Goal: Transaction & Acquisition: Purchase product/service

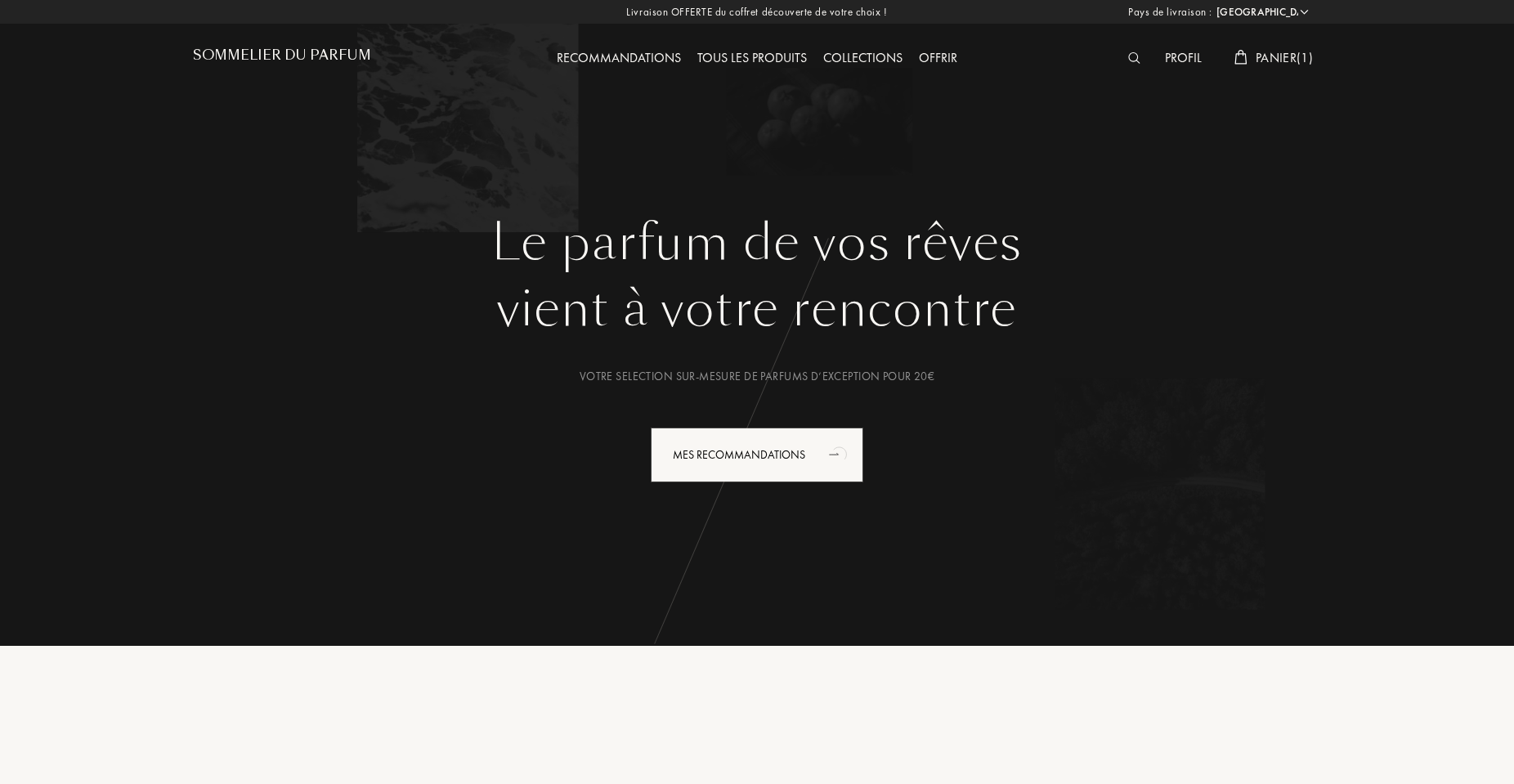
select select "FR"
click at [1266, 64] on span "Panier ( 1 )" at bounding box center [1284, 57] width 57 height 17
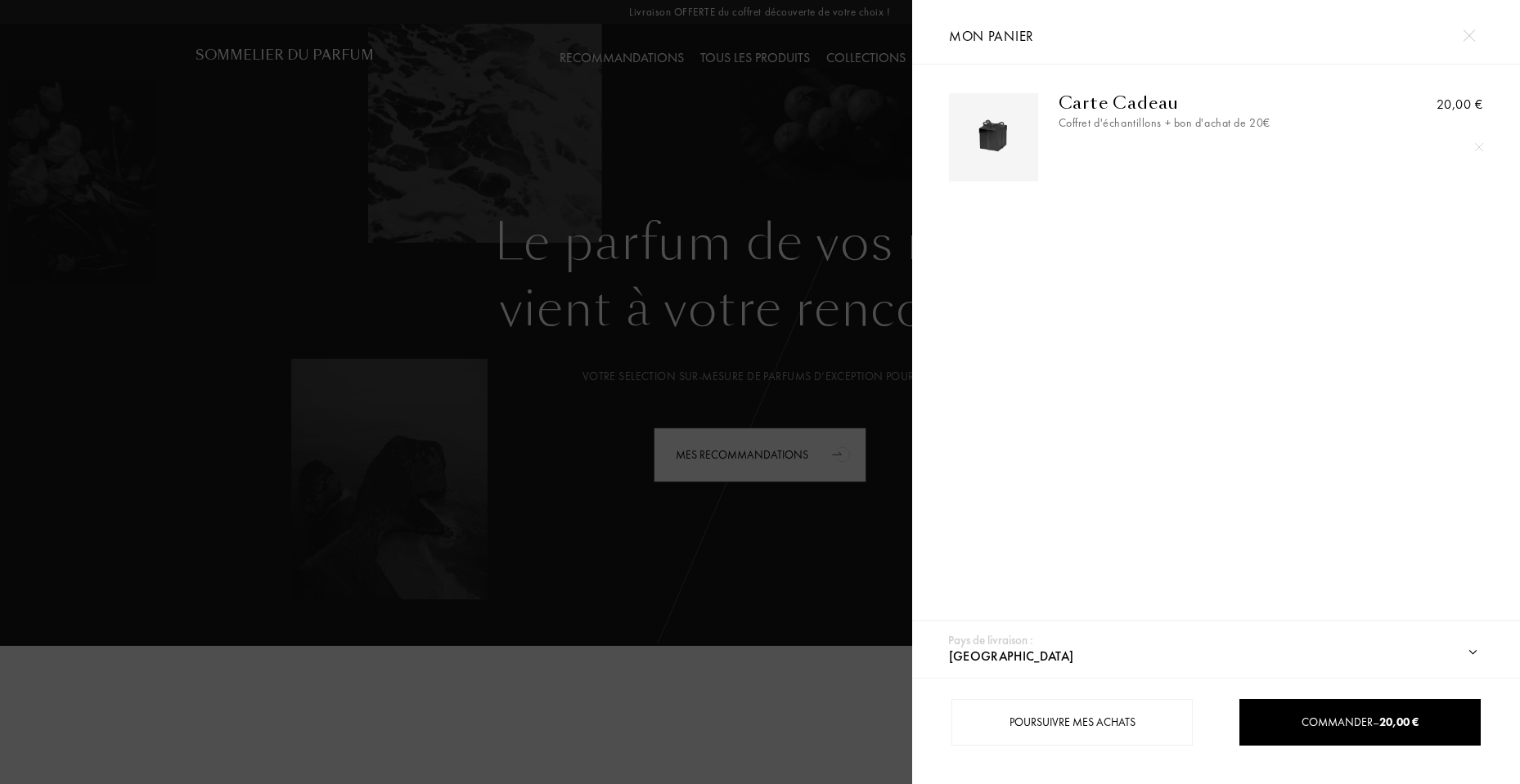
click at [1476, 148] on img at bounding box center [1478, 147] width 8 height 8
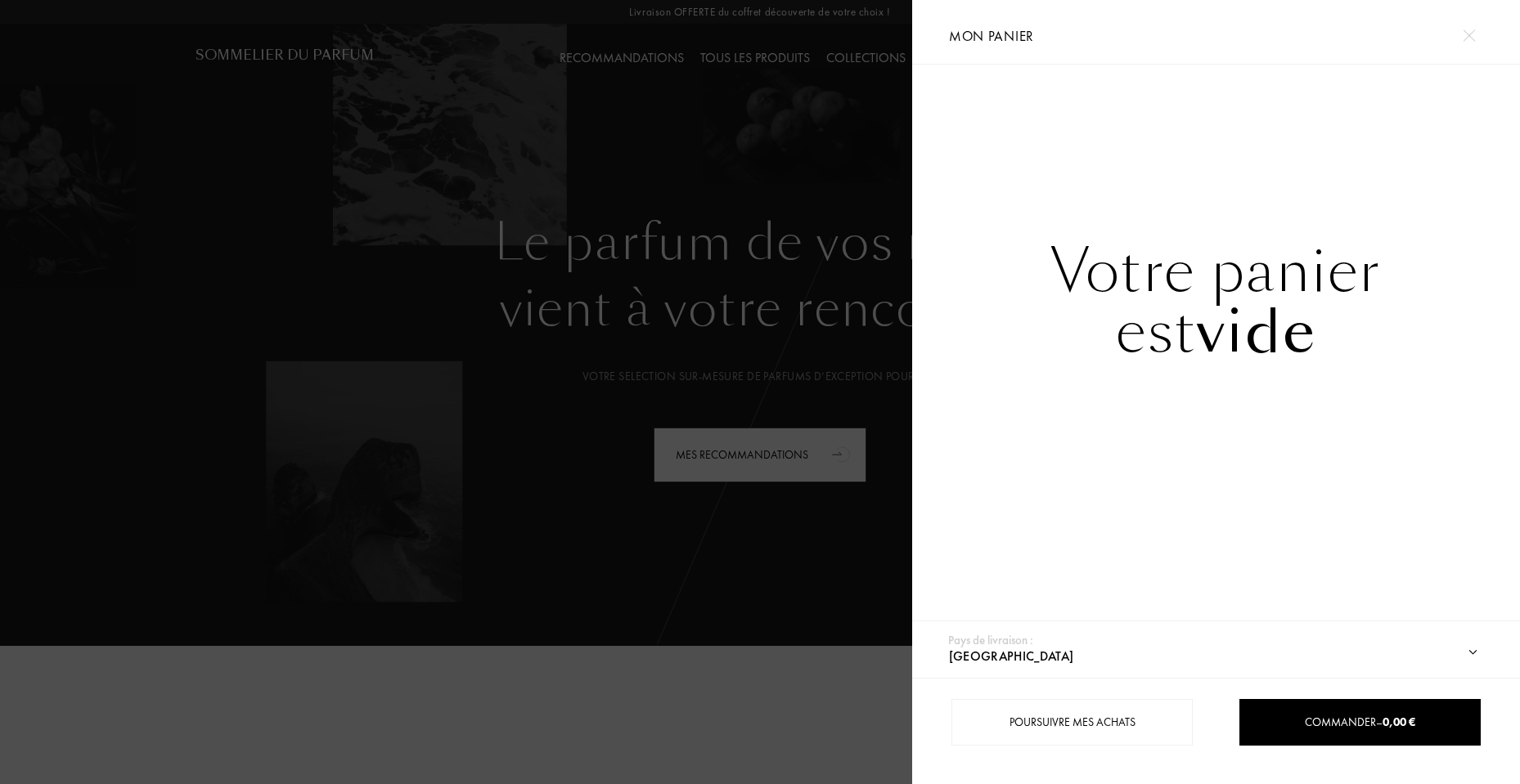
click at [649, 191] on div at bounding box center [456, 392] width 912 height 784
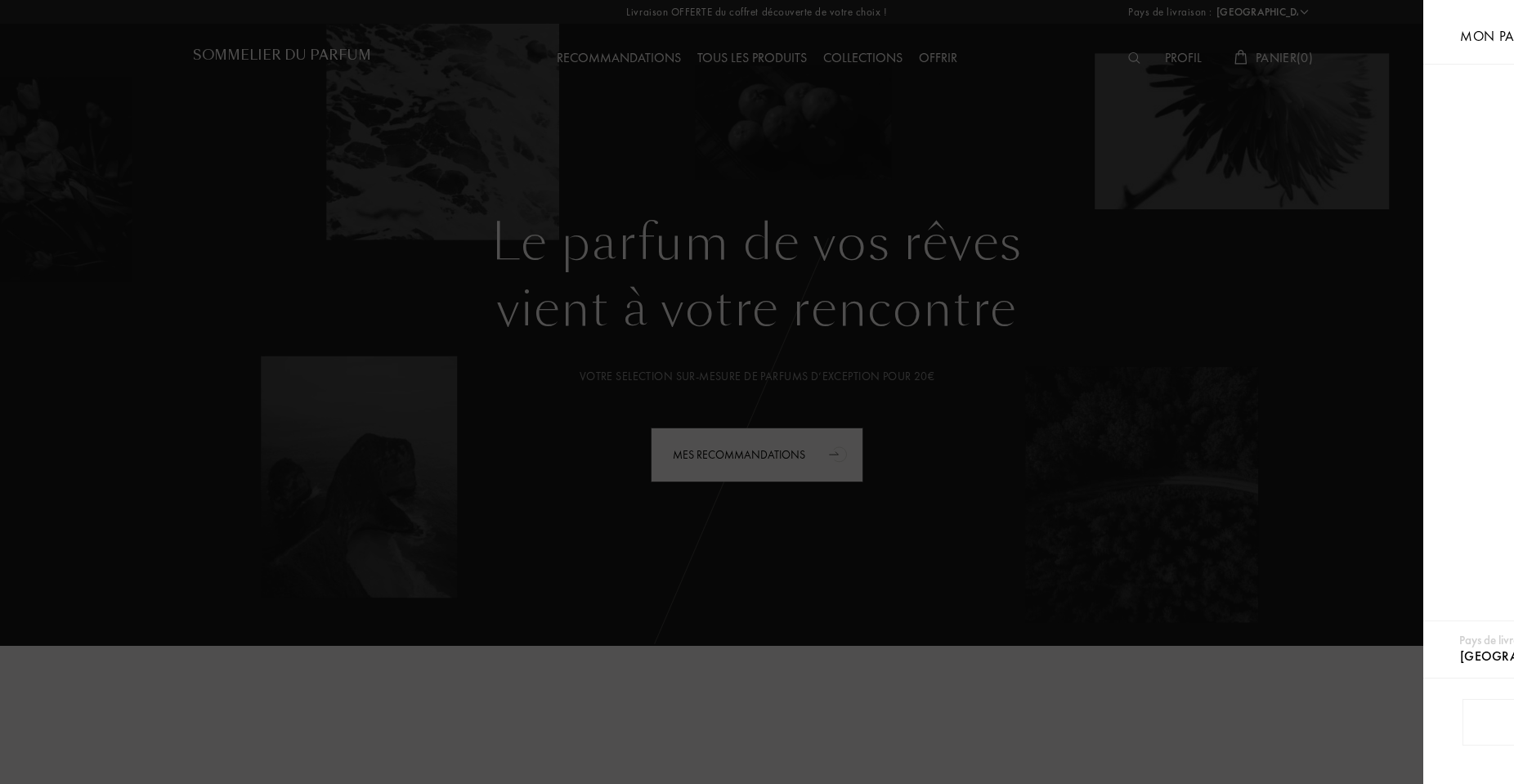
click at [753, 54] on div at bounding box center [454, 392] width 908 height 784
click at [750, 59] on div "Pays de livraison : Afghanistan Afrique du Sud Albanie Algérie Allemagne Andorr…" at bounding box center [755, 392] width 1519 height 784
click at [730, 58] on div at bounding box center [454, 392] width 908 height 784
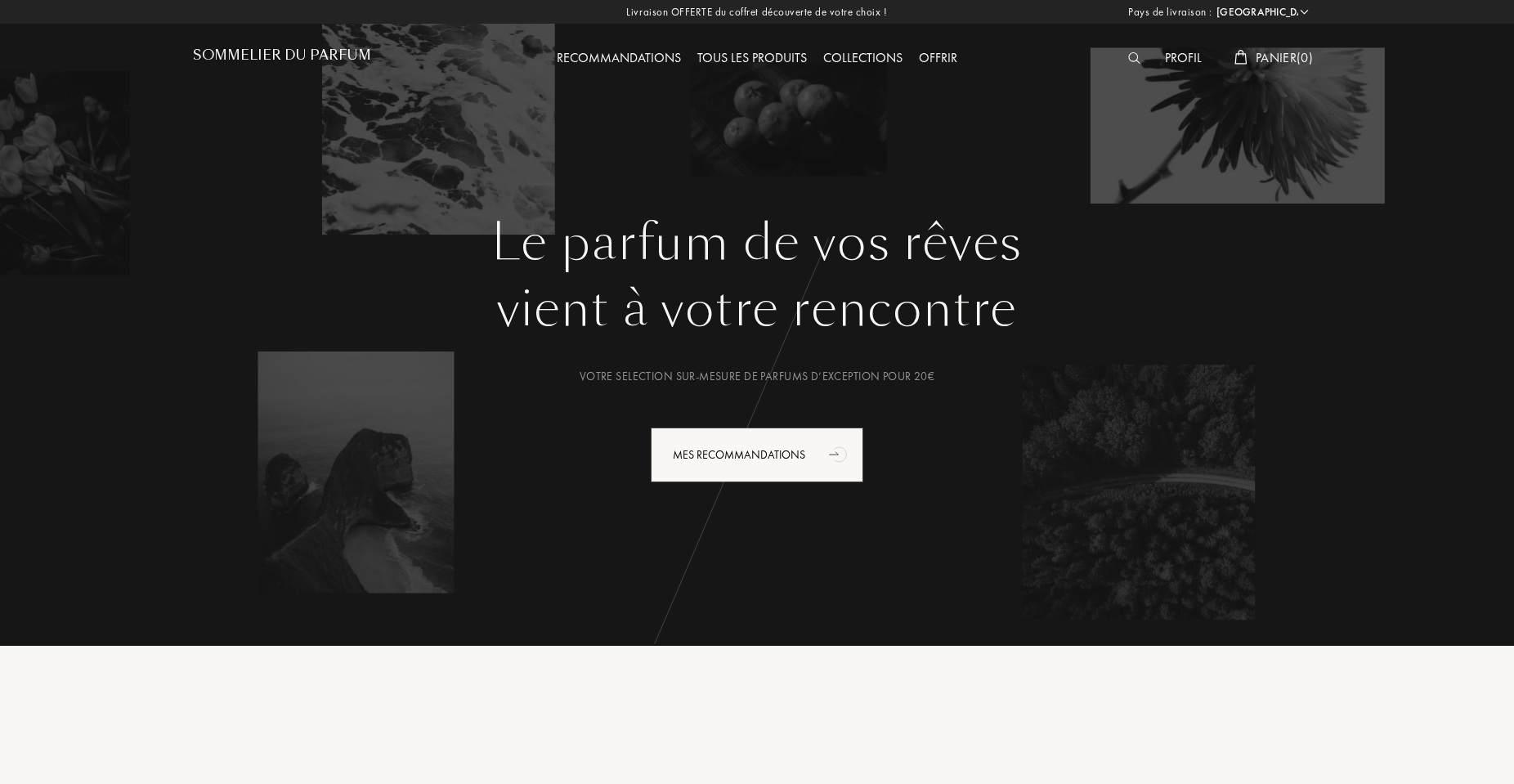
click at [731, 59] on div "Pays de livraison : Afghanistan Afrique du Sud Albanie Algérie Allemagne Andorr…" at bounding box center [755, 392] width 1519 height 784
click at [706, 59] on div "Tous les produits" at bounding box center [752, 58] width 126 height 21
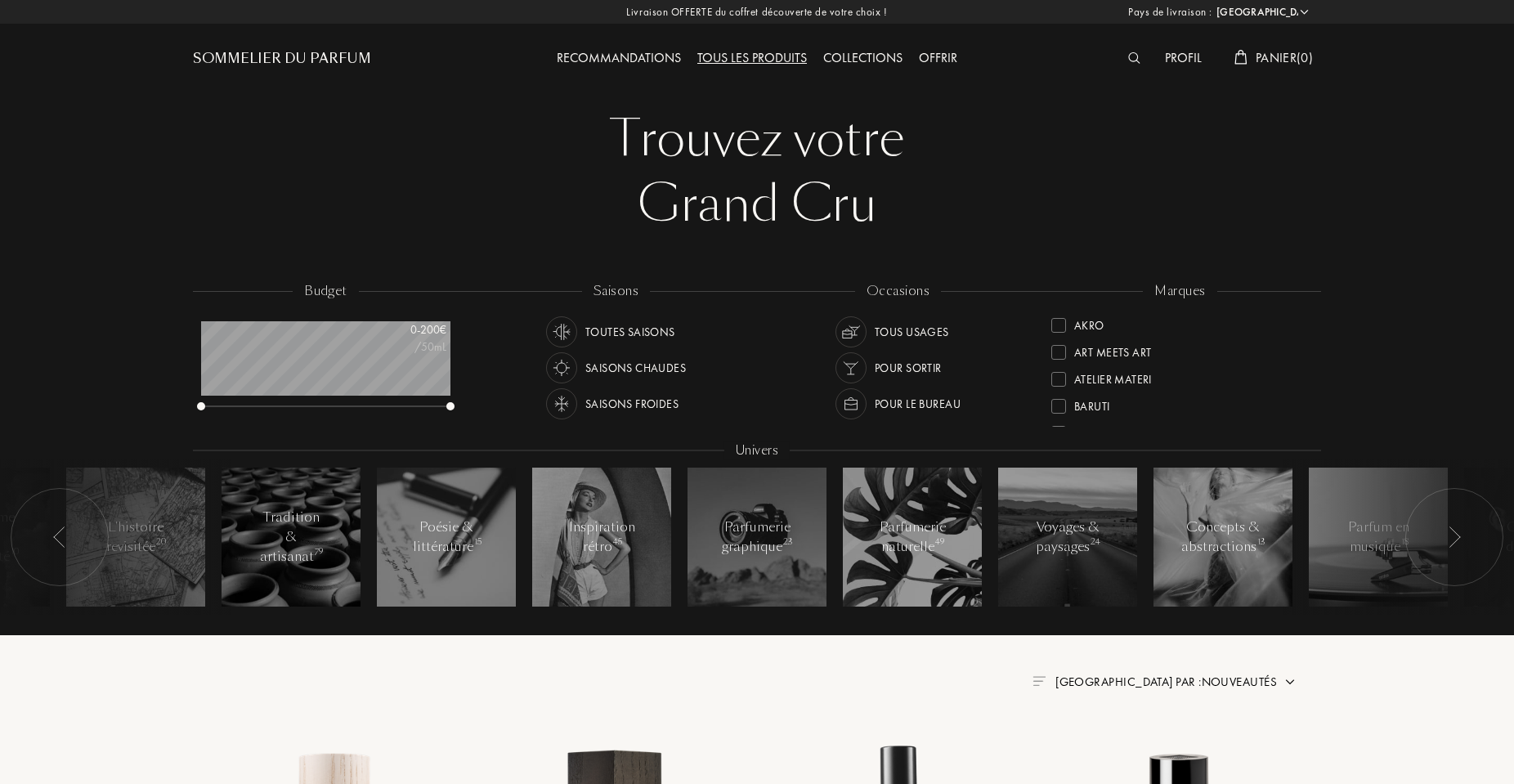
select select "FR"
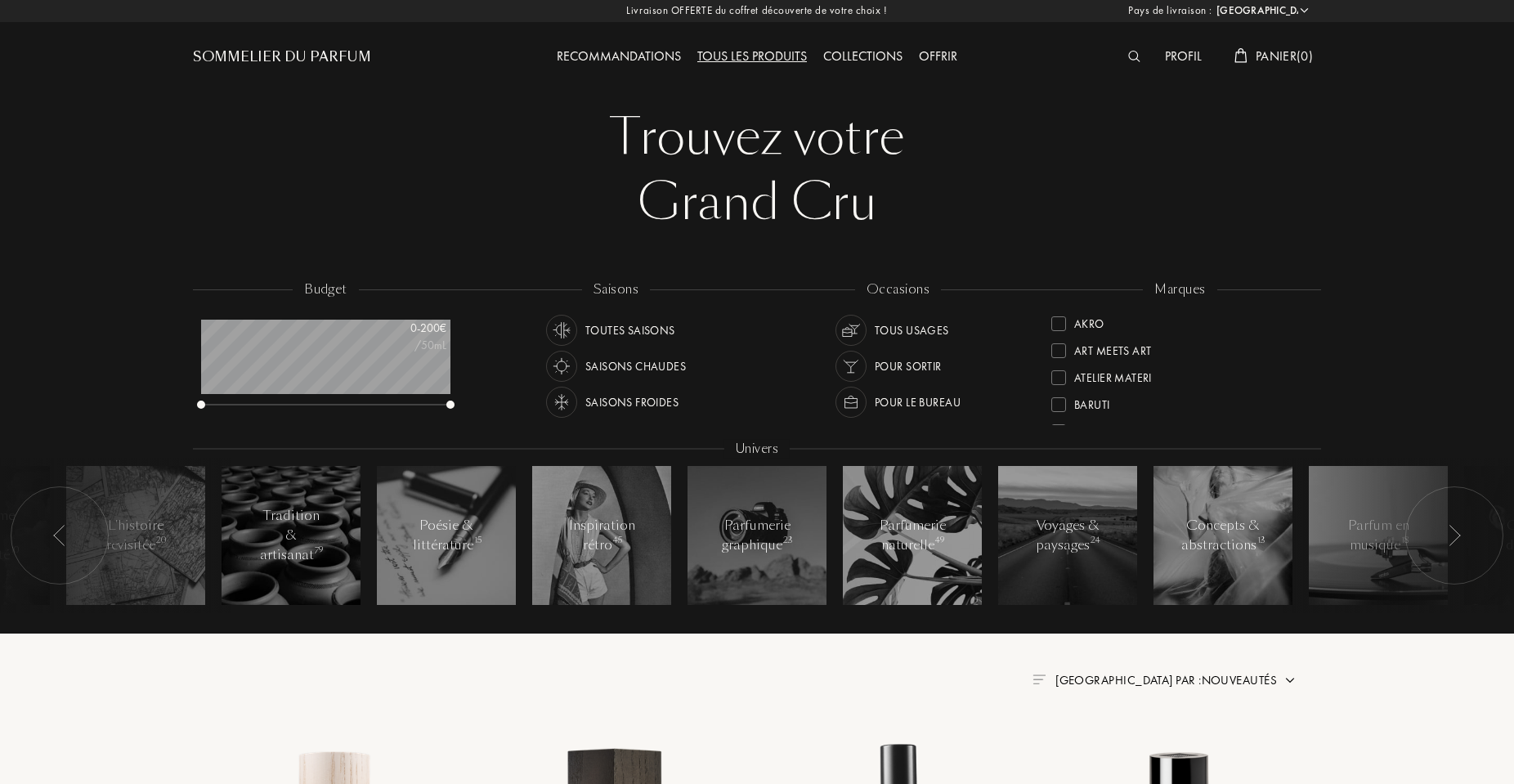
scroll to position [196, 0]
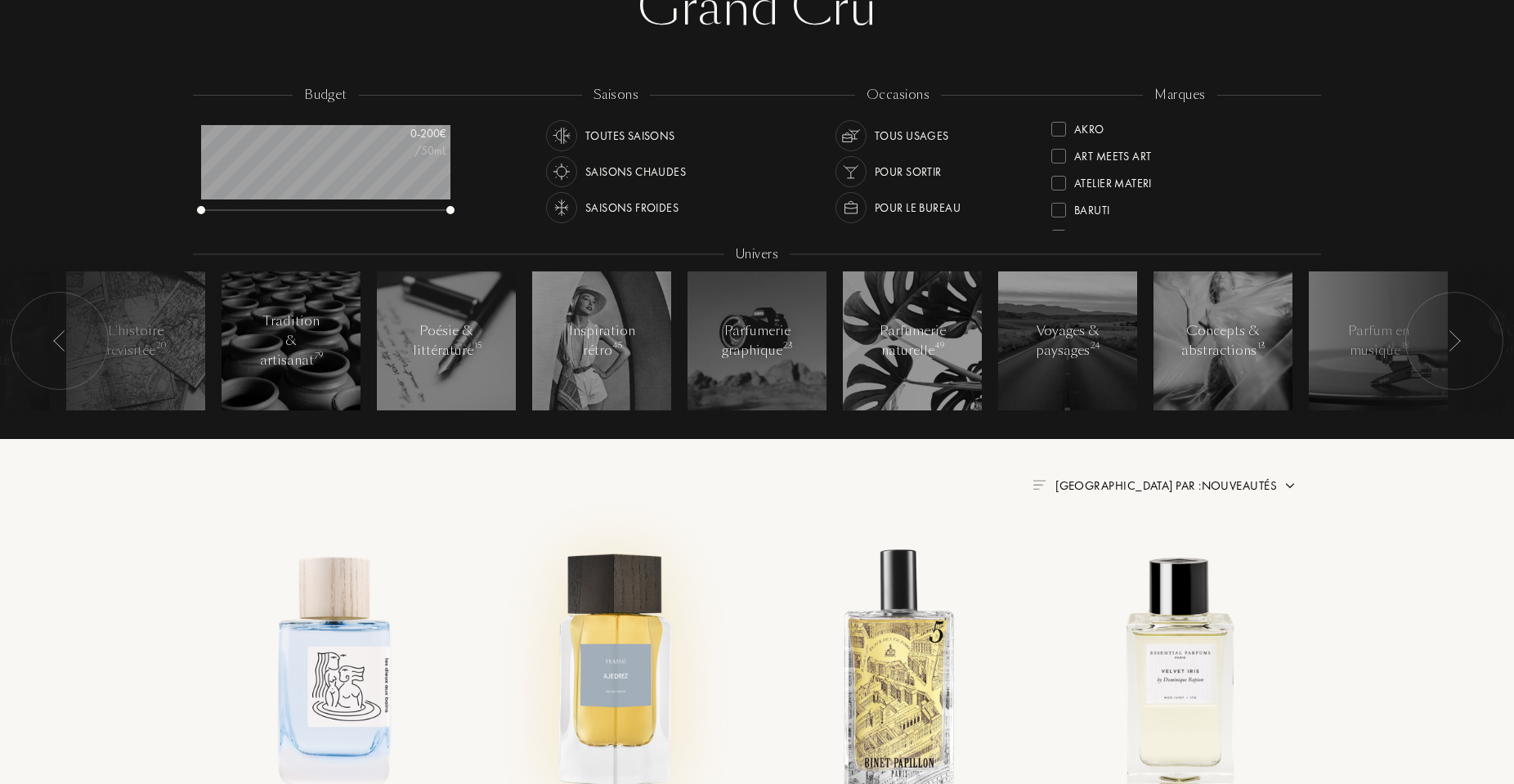
click at [645, 643] on img at bounding box center [616, 669] width 254 height 254
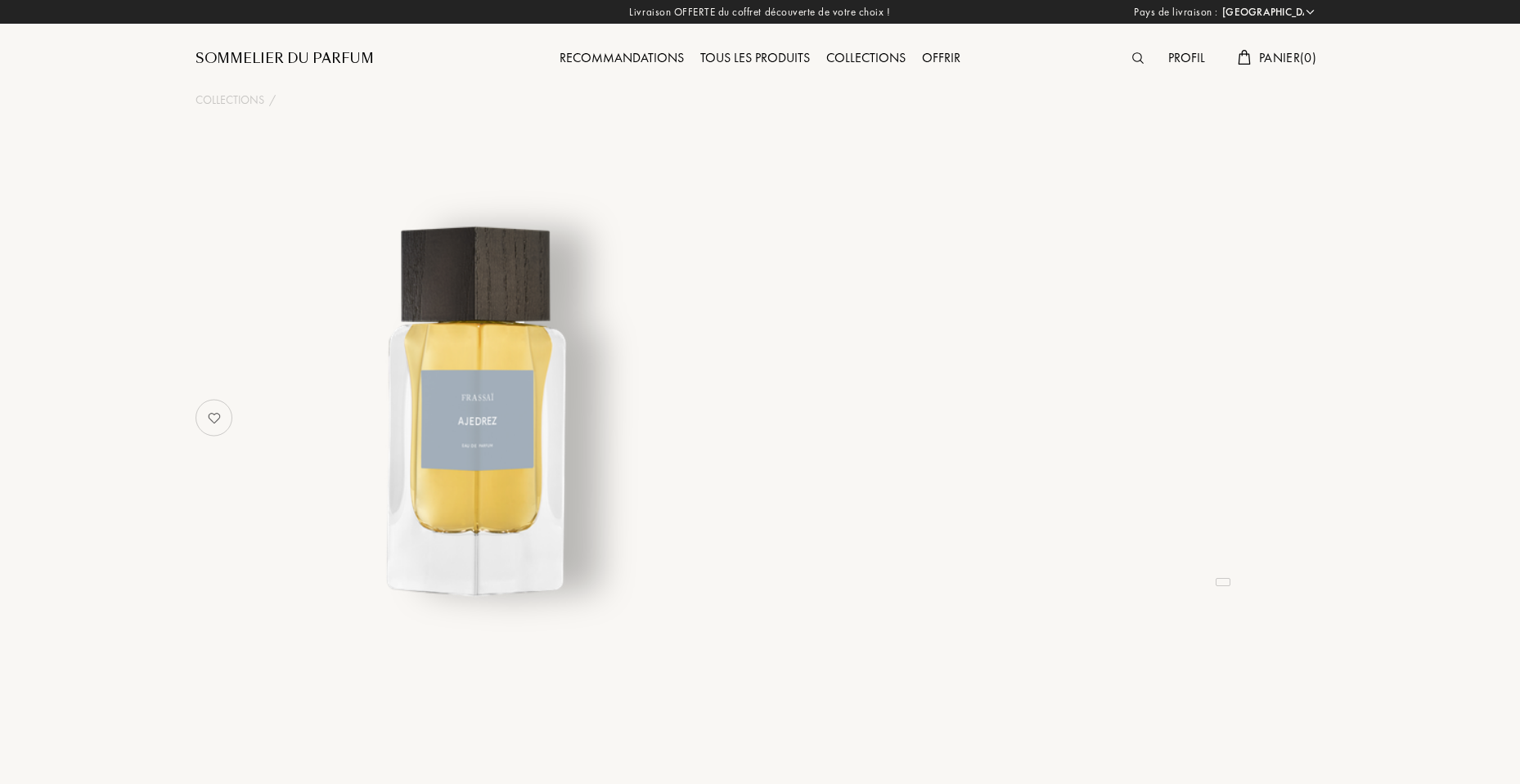
select select "FR"
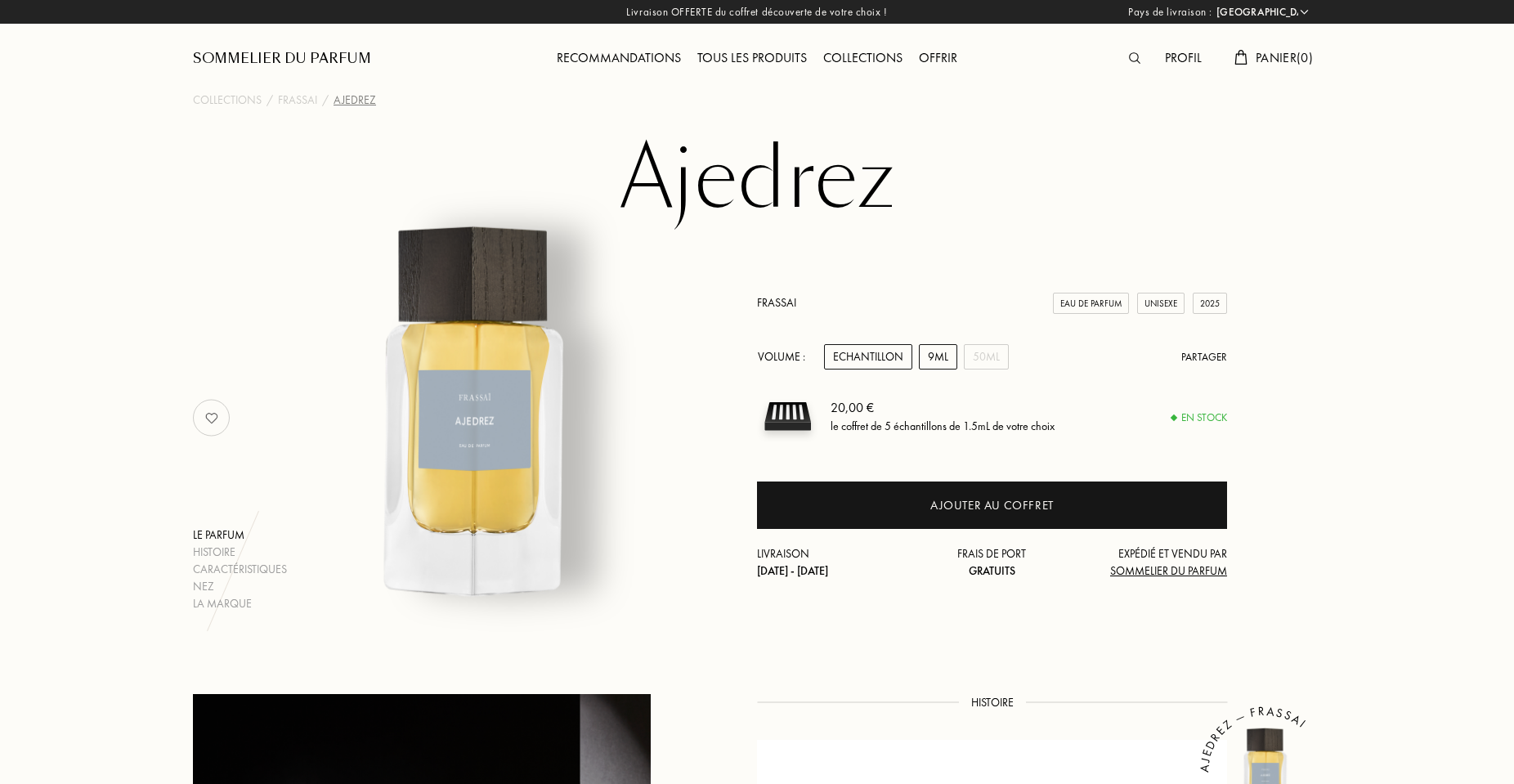
click at [953, 363] on div "9mL" at bounding box center [938, 357] width 38 height 25
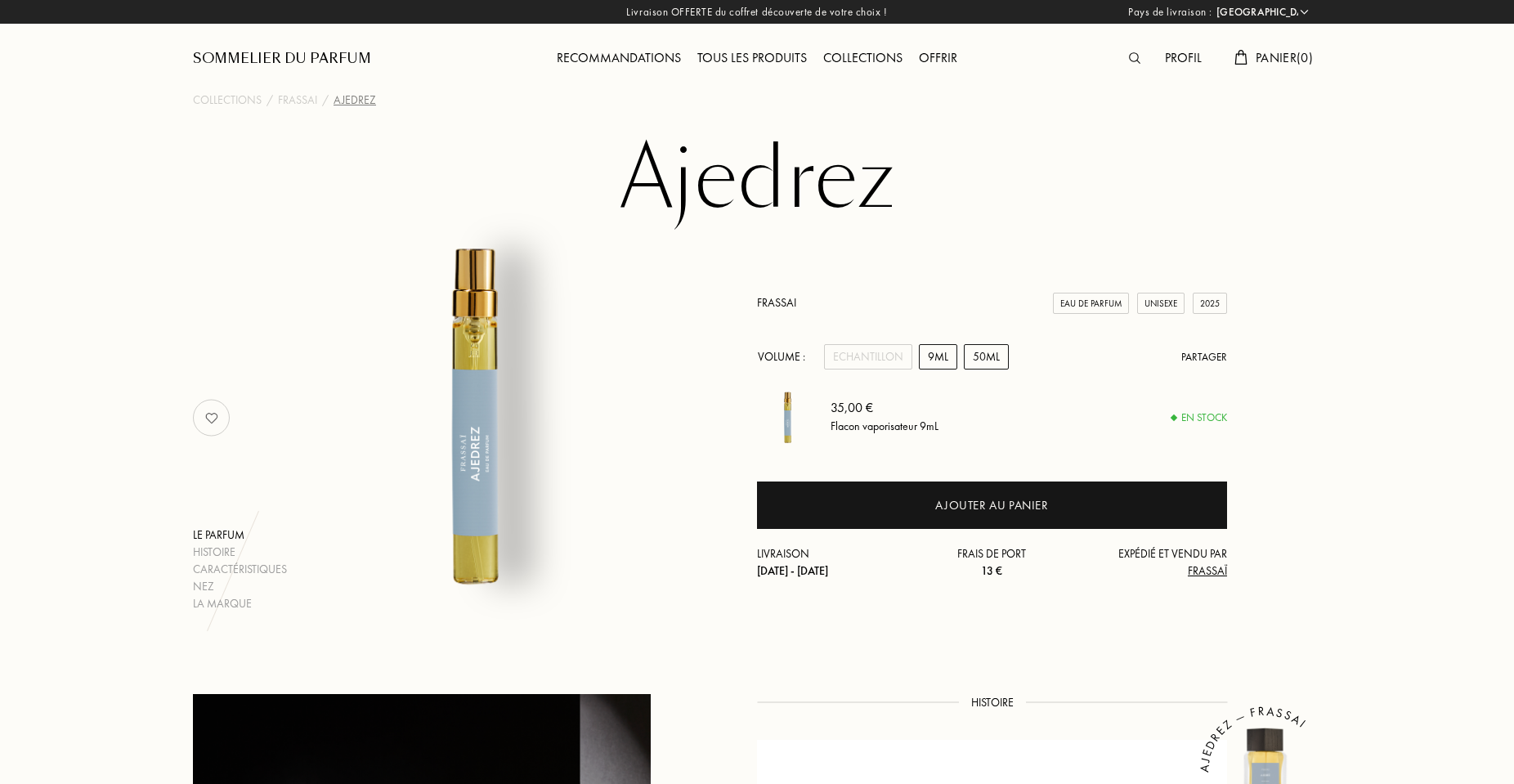
click at [985, 360] on div "50mL" at bounding box center [987, 357] width 45 height 25
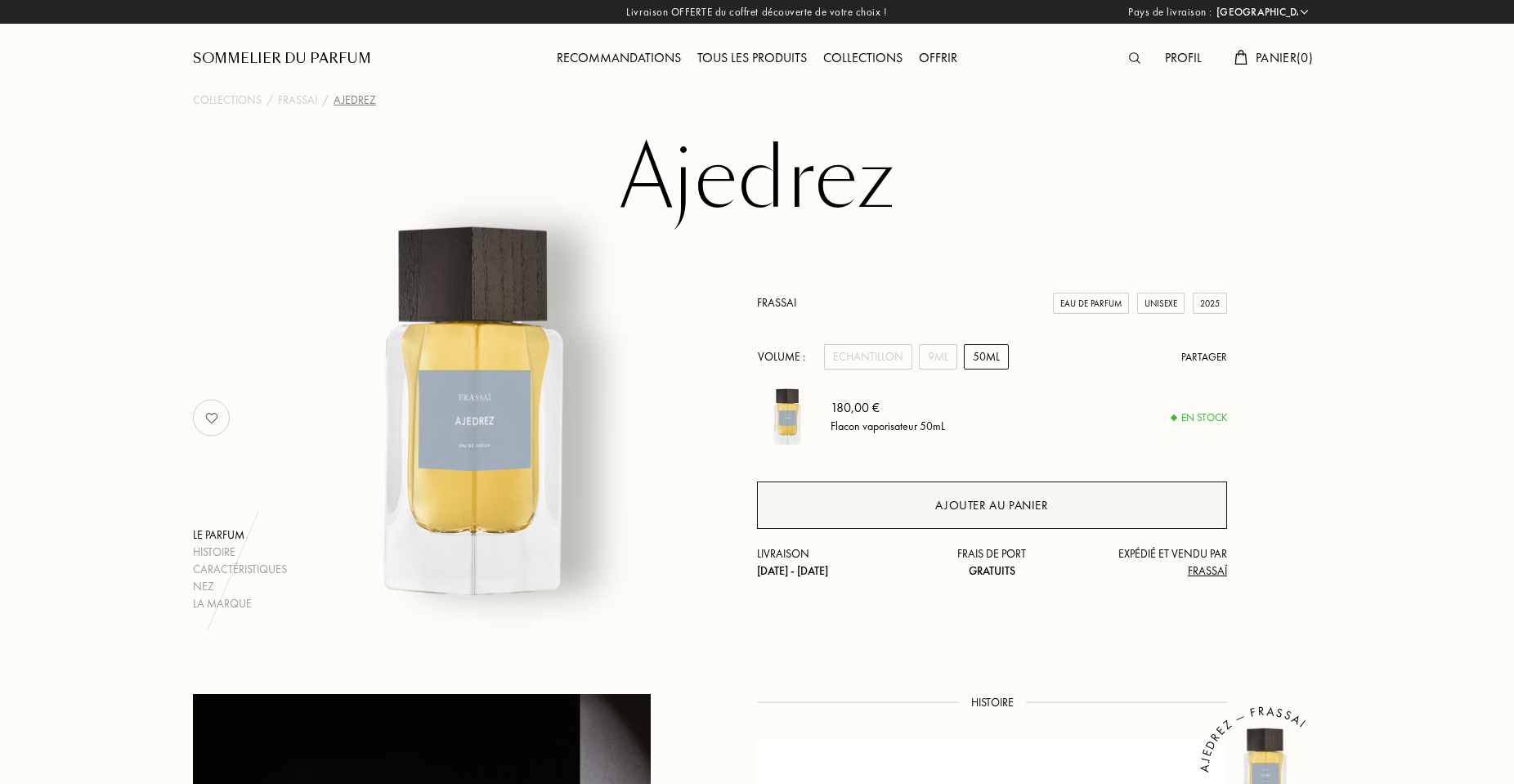
click at [953, 500] on div "Ajouter au panier" at bounding box center [992, 505] width 113 height 19
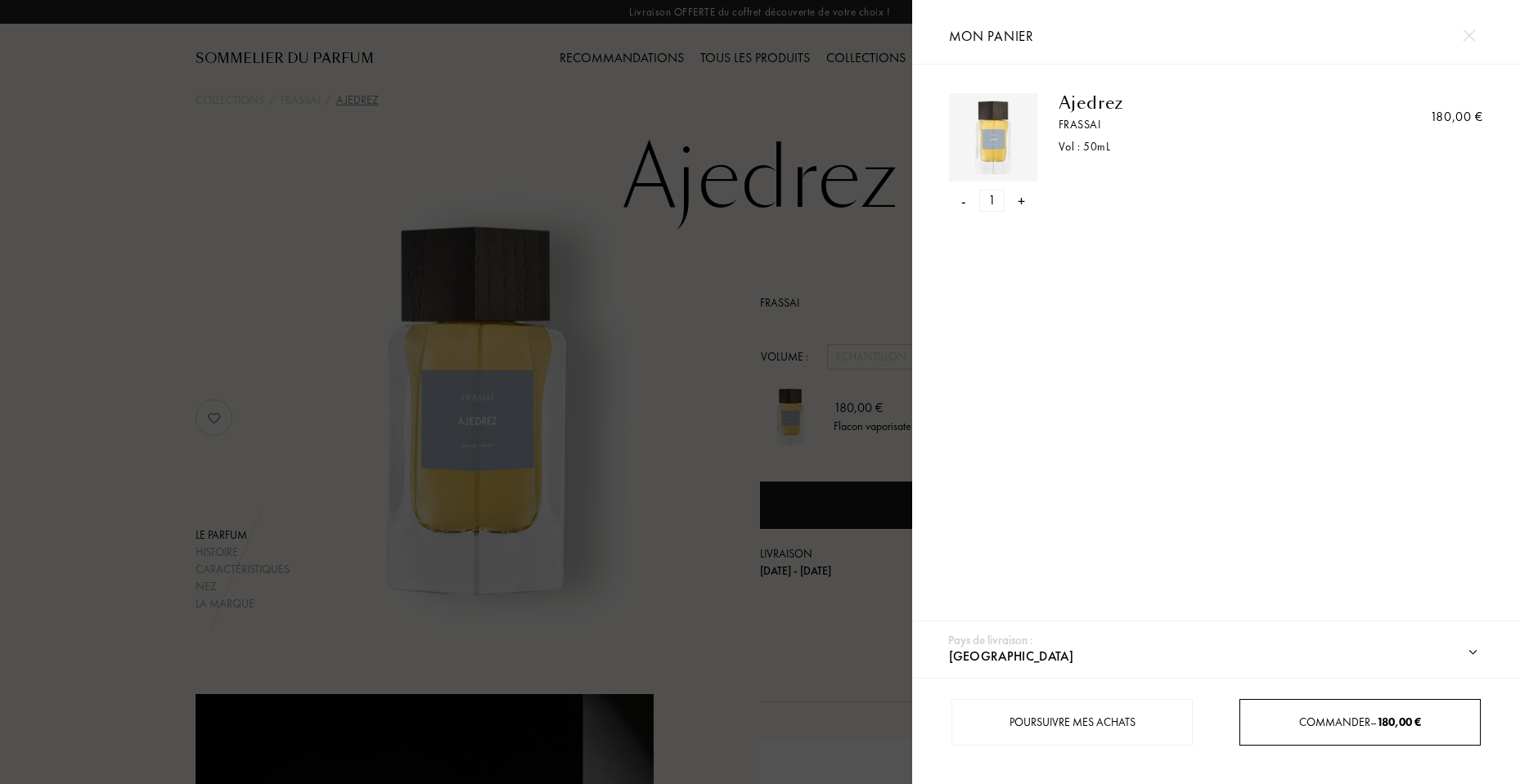
click at [1362, 712] on div "Commander – 180,00 €" at bounding box center [1360, 722] width 241 height 46
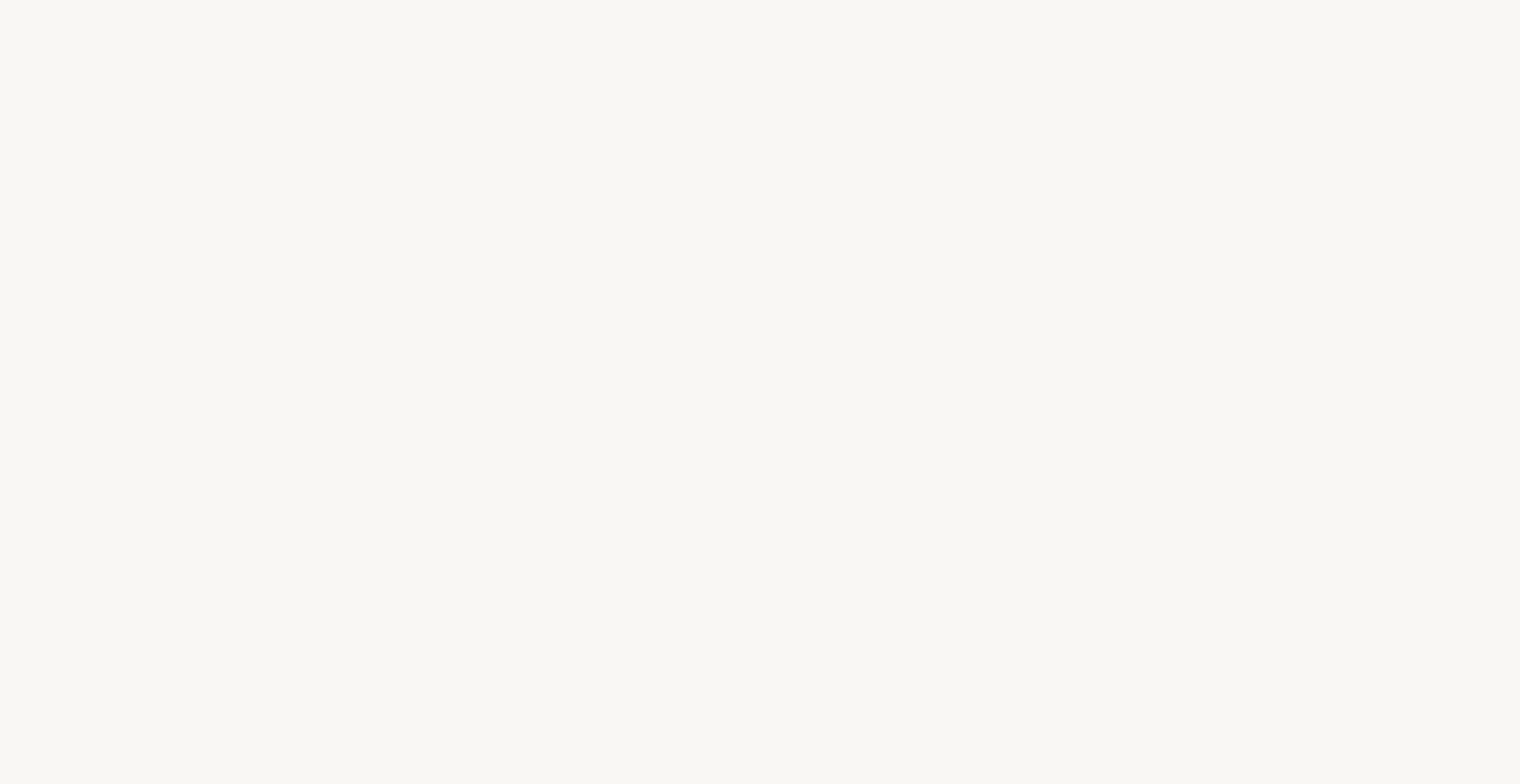
select select "FR"
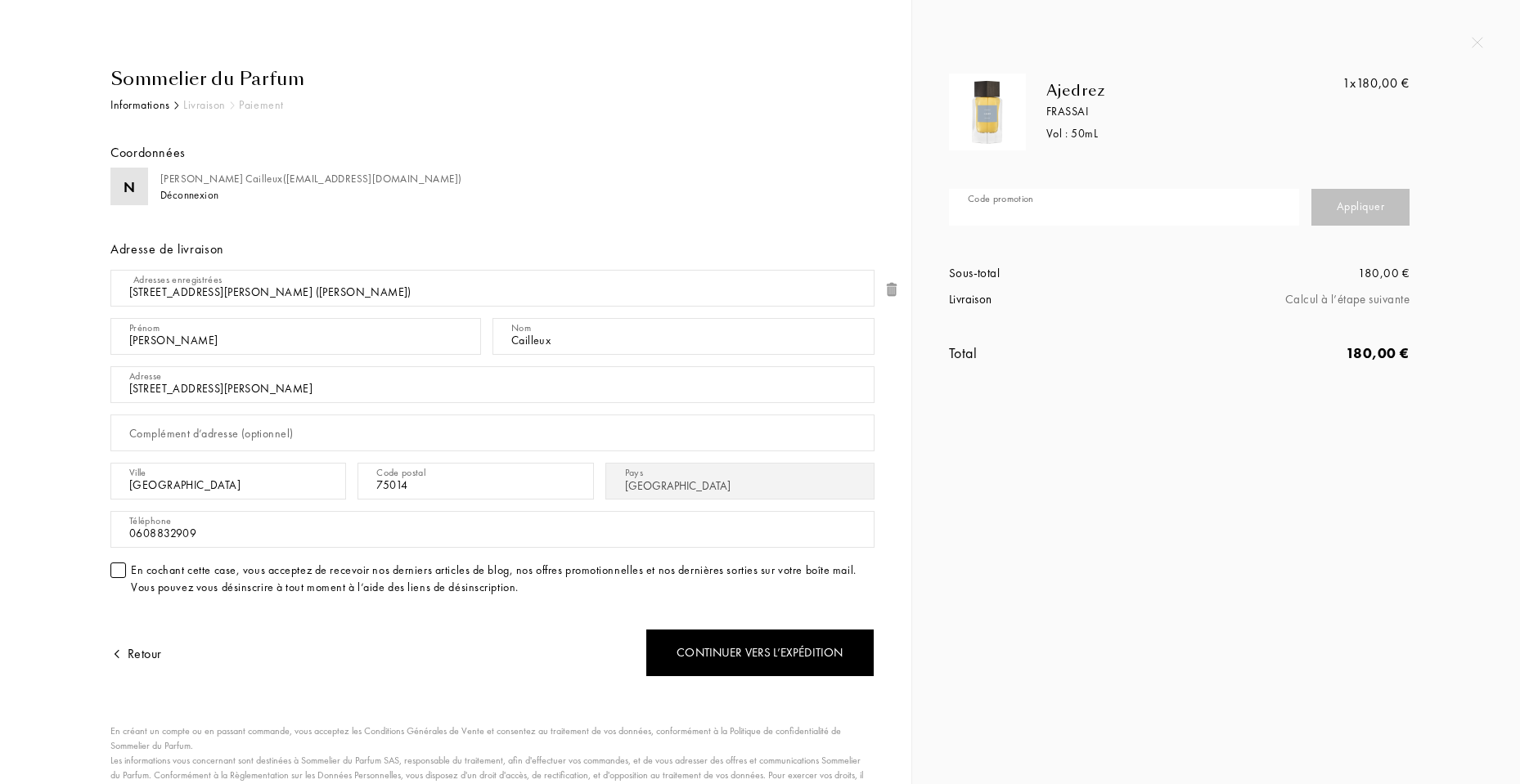
click at [1045, 211] on input "text" at bounding box center [1123, 207] width 350 height 37
paste input "TZH6S-I2UZR"
type input "TZH6S-I2UZR"
click at [1364, 206] on div "Appliquer" at bounding box center [1361, 207] width 98 height 37
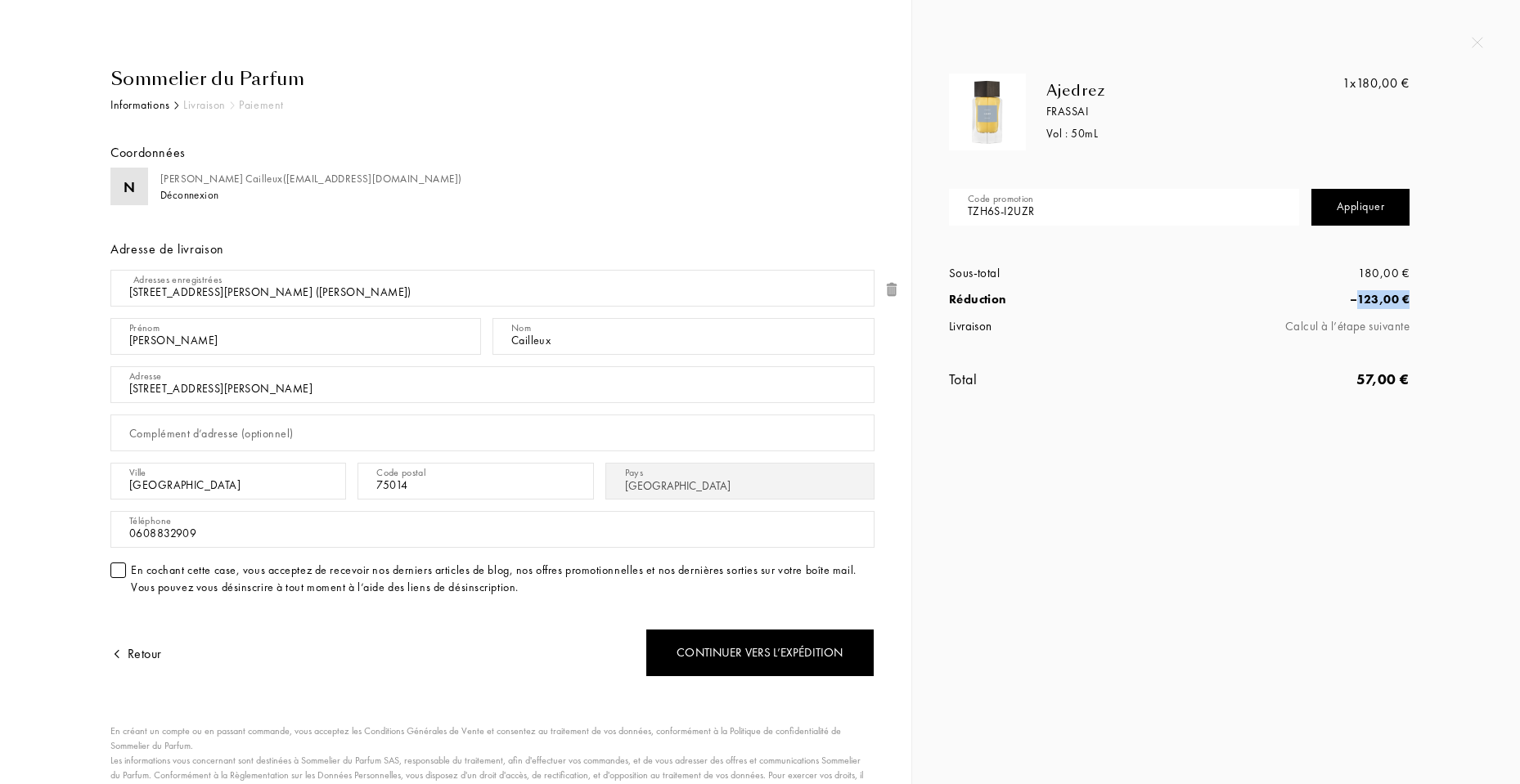
drag, startPoint x: 1349, startPoint y: 298, endPoint x: 1403, endPoint y: 298, distance: 54.0
click at [1403, 298] on div "– 123,00 €" at bounding box center [1294, 300] width 231 height 19
drag, startPoint x: 953, startPoint y: 297, endPoint x: 1419, endPoint y: 291, distance: 466.0
click at [1419, 291] on div "Ajedrez Frassai Vol : 50 mL 1x 180,00 € Code promotion TZH6S-I2UZR Appliquer So…" at bounding box center [1185, 248] width 497 height 349
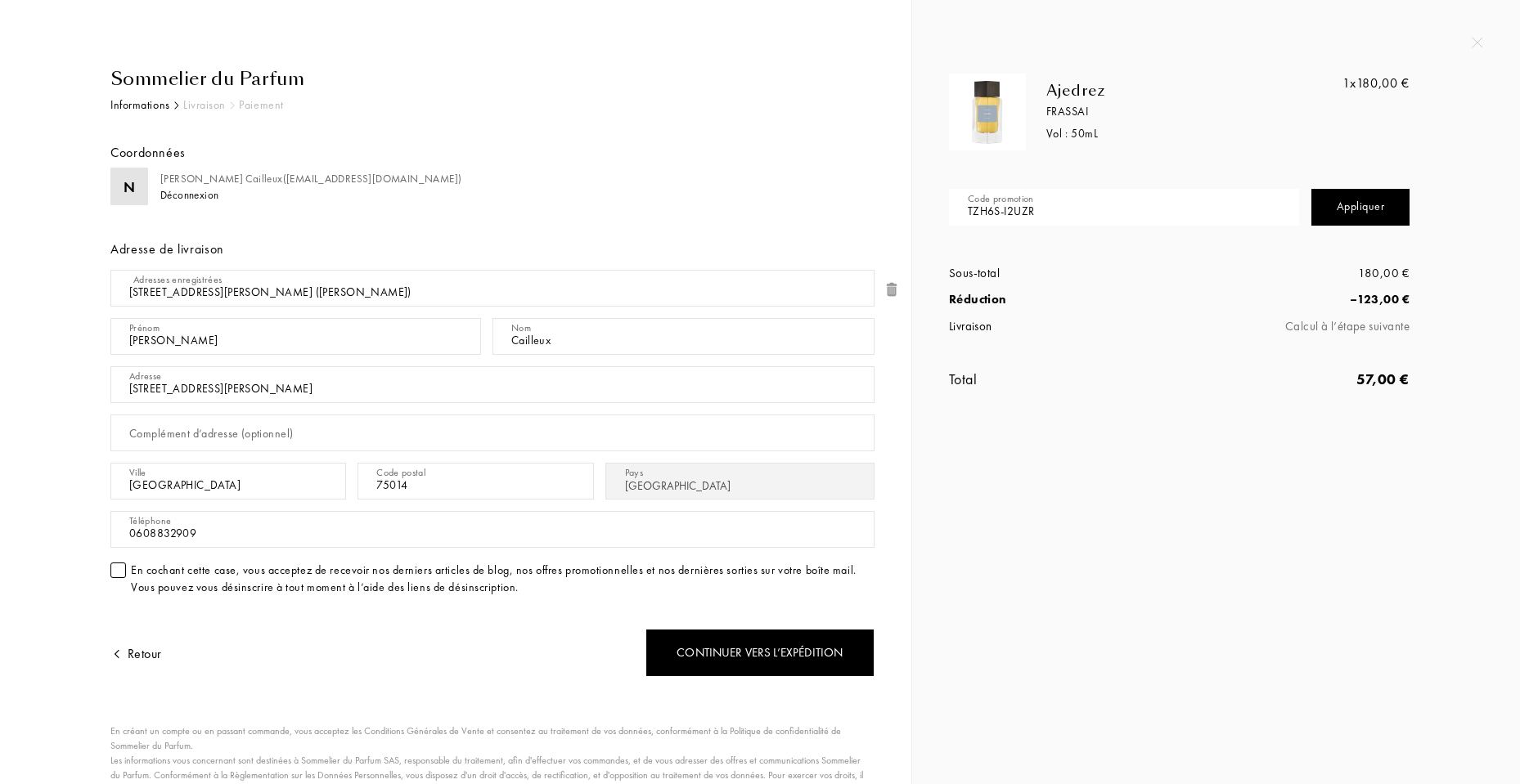
click at [1073, 314] on div "Sous-total 180,00 € Réduction – 123,00 € Livraison Calcul à l’étape suivante" at bounding box center [1178, 301] width 460 height 105
